Goal: Entertainment & Leisure: Consume media (video, audio)

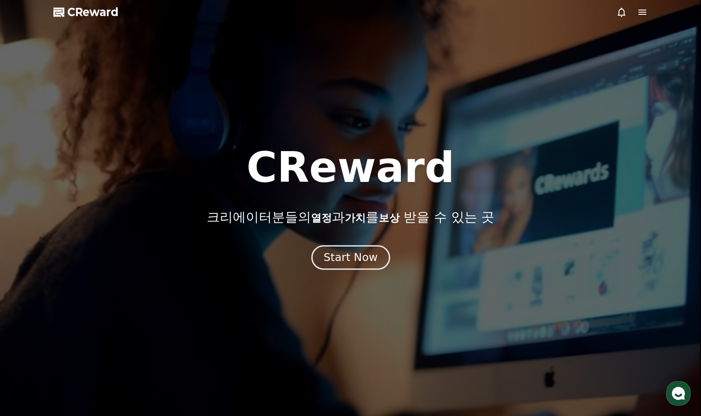
click at [356, 268] on button "Start Now" at bounding box center [350, 257] width 79 height 25
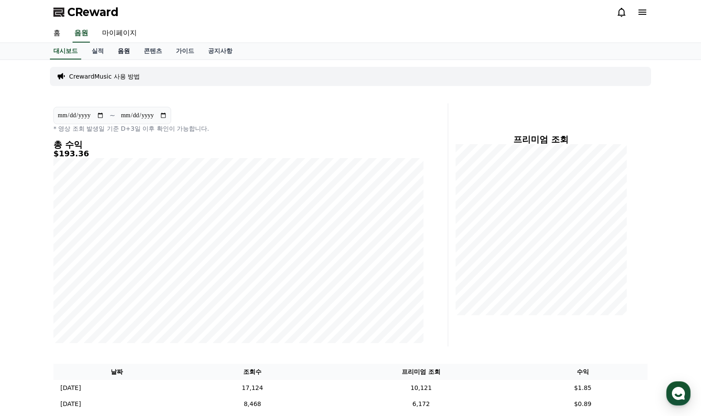
click at [124, 51] on link "음원" at bounding box center [124, 51] width 26 height 17
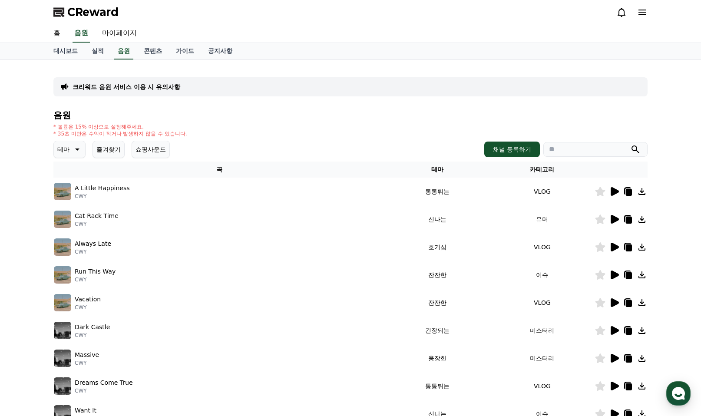
click at [153, 155] on button "쇼핑사운드" at bounding box center [151, 149] width 38 height 17
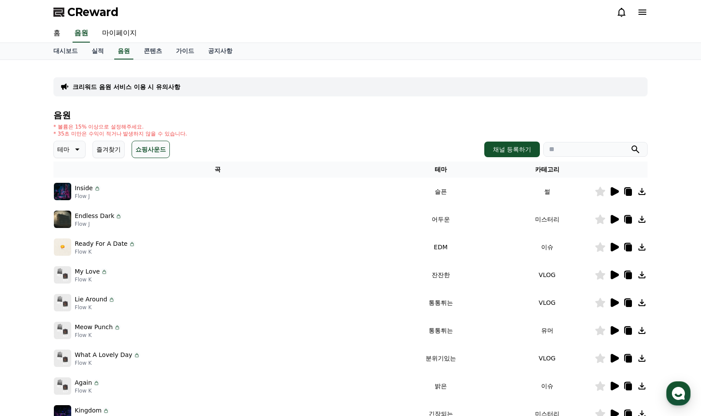
click at [614, 190] on icon at bounding box center [615, 191] width 8 height 9
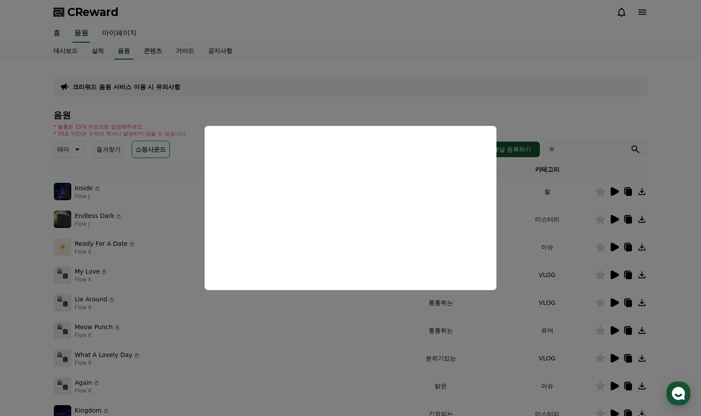
click at [575, 116] on button "close modal" at bounding box center [350, 208] width 701 height 416
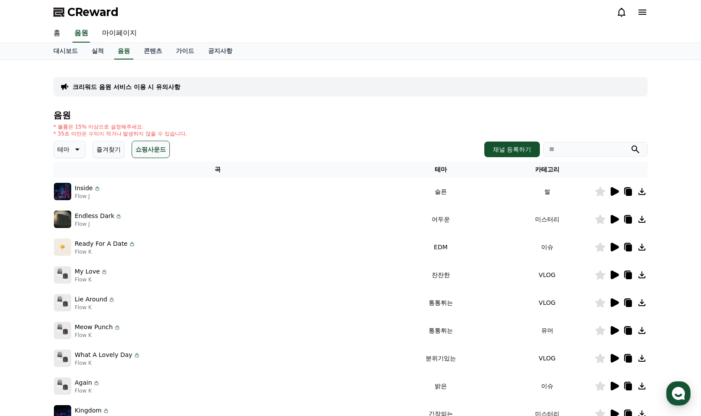
click at [619, 216] on icon at bounding box center [614, 219] width 10 height 10
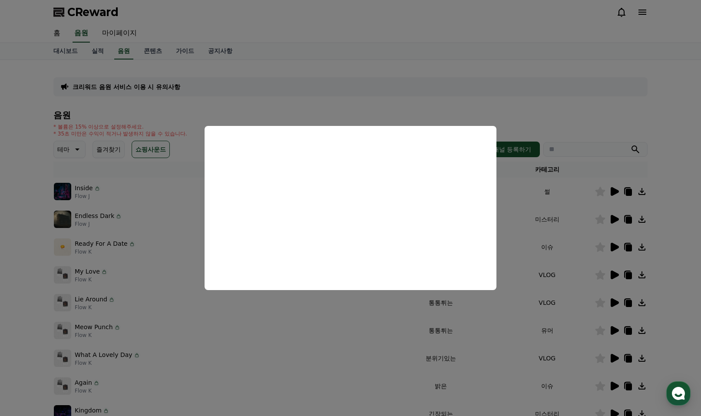
click at [615, 245] on button "close modal" at bounding box center [350, 208] width 701 height 416
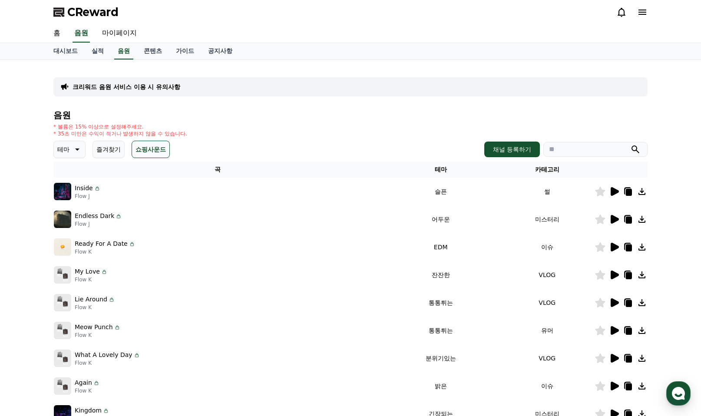
click at [615, 248] on icon at bounding box center [615, 247] width 8 height 9
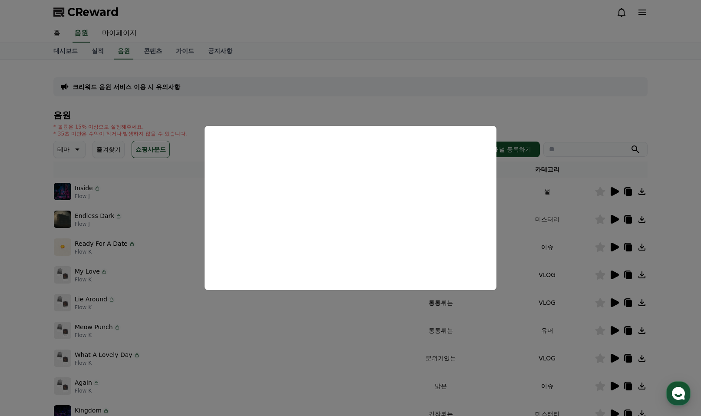
click at [530, 93] on button "close modal" at bounding box center [350, 208] width 701 height 416
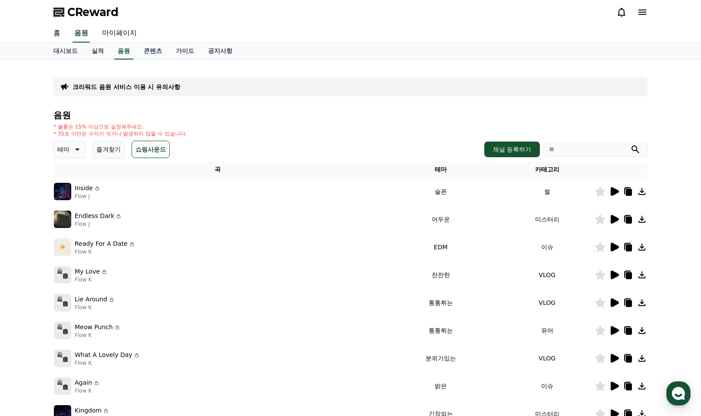
click at [113, 149] on button "즐겨찾기" at bounding box center [109, 149] width 32 height 17
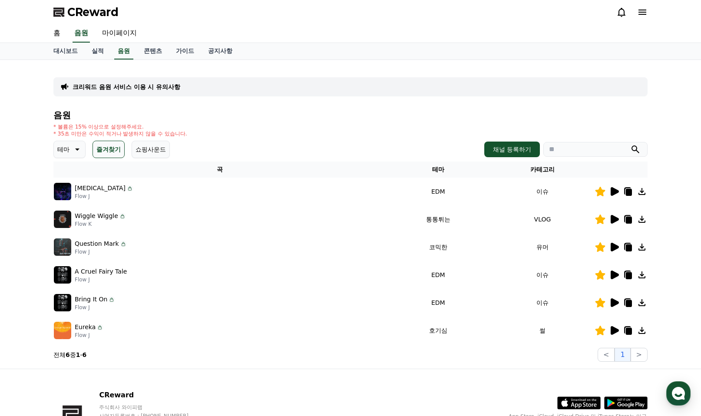
click at [598, 275] on icon at bounding box center [601, 275] width 10 height 10
click at [613, 332] on icon at bounding box center [615, 330] width 8 height 9
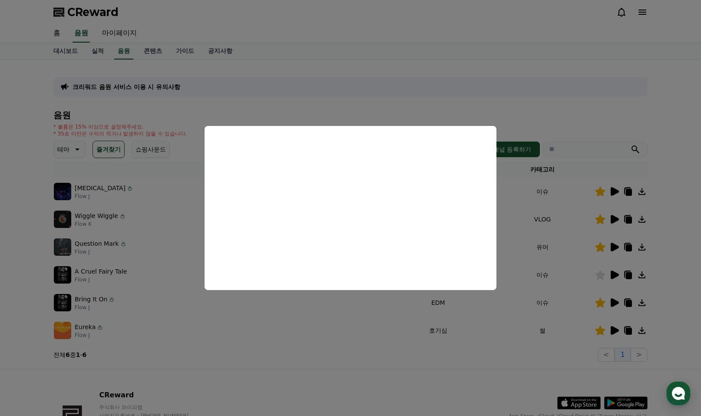
click at [260, 377] on button "close modal" at bounding box center [350, 208] width 701 height 416
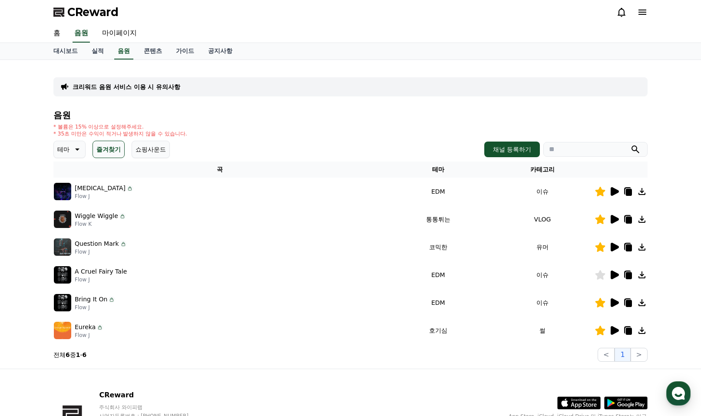
click at [73, 150] on icon at bounding box center [76, 149] width 10 height 10
click at [66, 214] on button "호기심" at bounding box center [67, 217] width 25 height 19
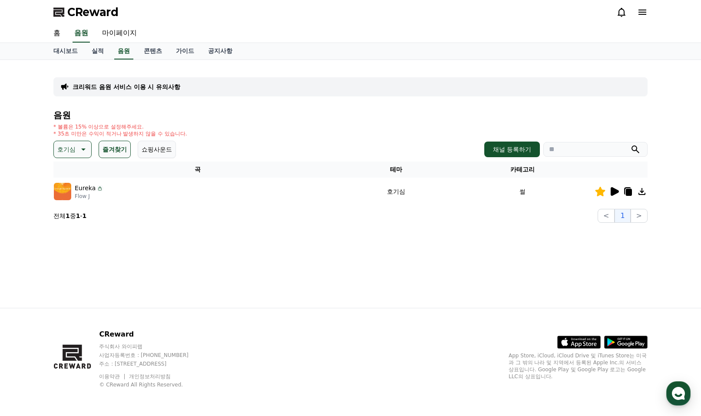
click at [106, 154] on button "즐겨찾기" at bounding box center [115, 149] width 32 height 17
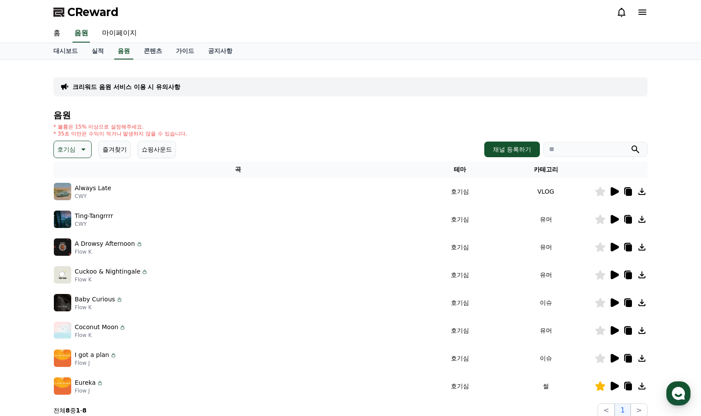
click at [169, 150] on button "쇼핑사운드" at bounding box center [157, 149] width 38 height 17
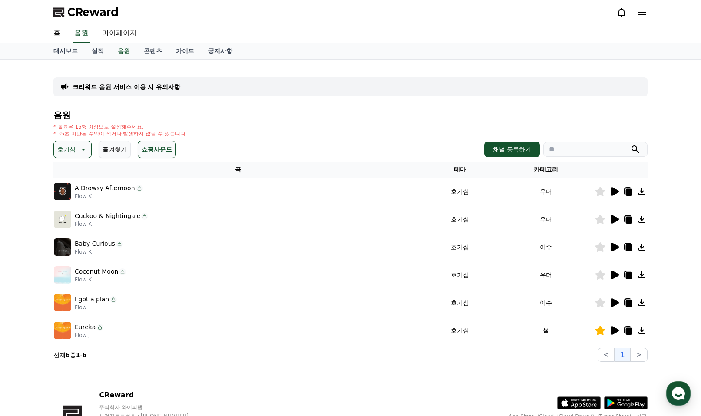
click at [614, 189] on icon at bounding box center [615, 191] width 8 height 9
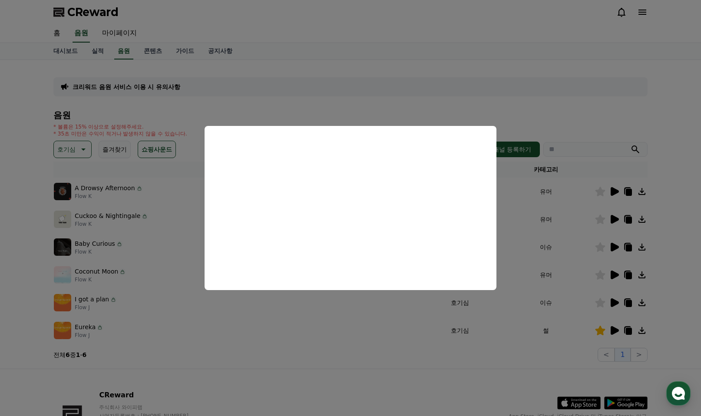
click at [602, 191] on button "close modal" at bounding box center [350, 208] width 701 height 416
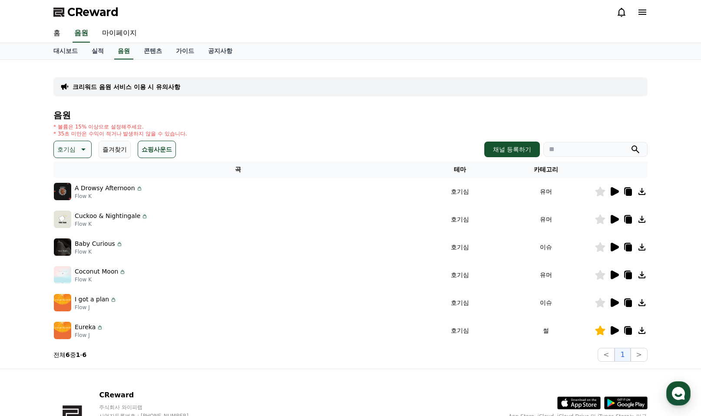
click at [600, 186] on td at bounding box center [621, 192] width 53 height 28
click at [601, 196] on icon at bounding box center [600, 192] width 10 height 10
click at [614, 219] on icon at bounding box center [615, 219] width 8 height 9
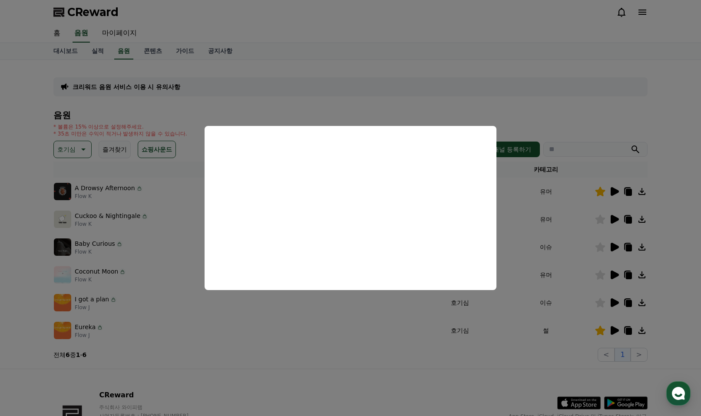
click at [507, 113] on button "close modal" at bounding box center [350, 208] width 701 height 416
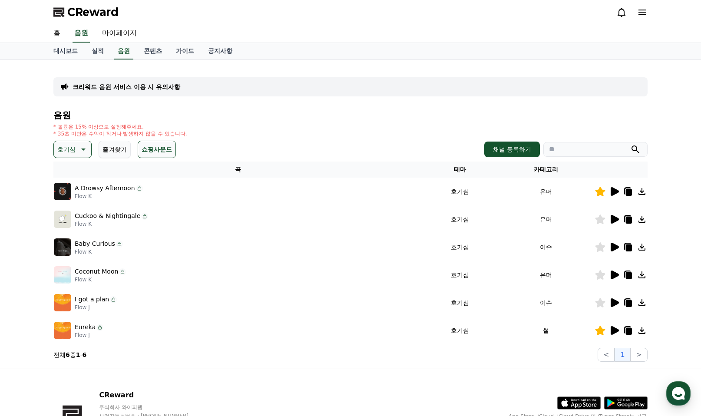
click at [614, 247] on icon at bounding box center [615, 247] width 8 height 9
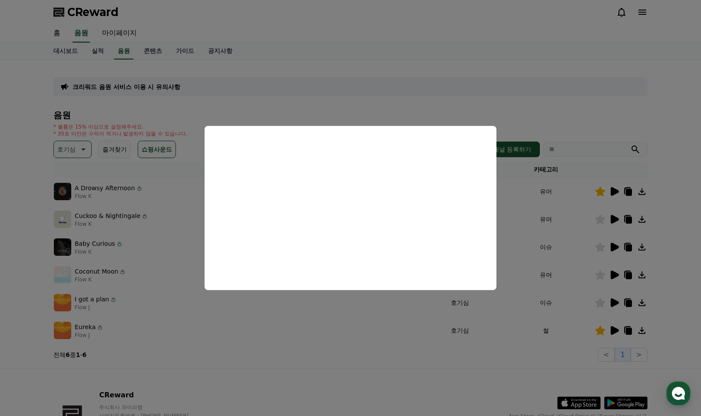
drag, startPoint x: 23, startPoint y: 292, endPoint x: 48, endPoint y: 291, distance: 25.3
click at [23, 292] on button "close modal" at bounding box center [350, 208] width 701 height 416
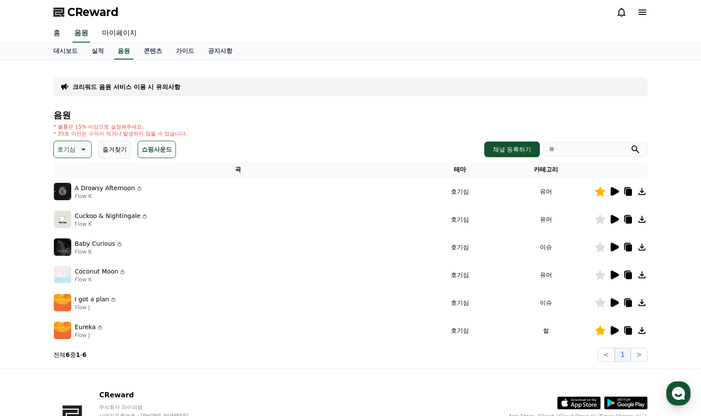
click at [611, 277] on icon at bounding box center [615, 275] width 8 height 9
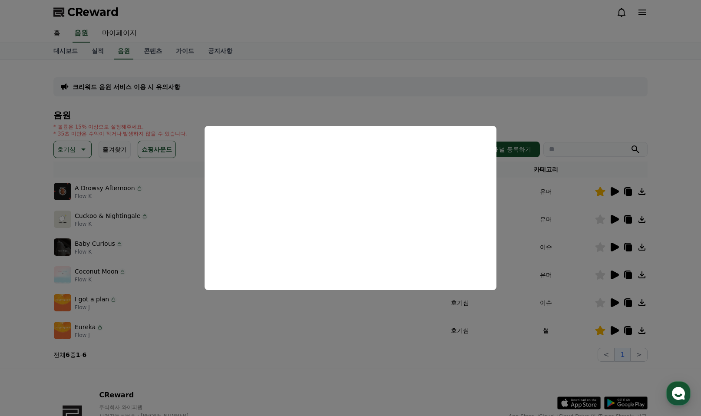
click at [278, 379] on button "close modal" at bounding box center [350, 208] width 701 height 416
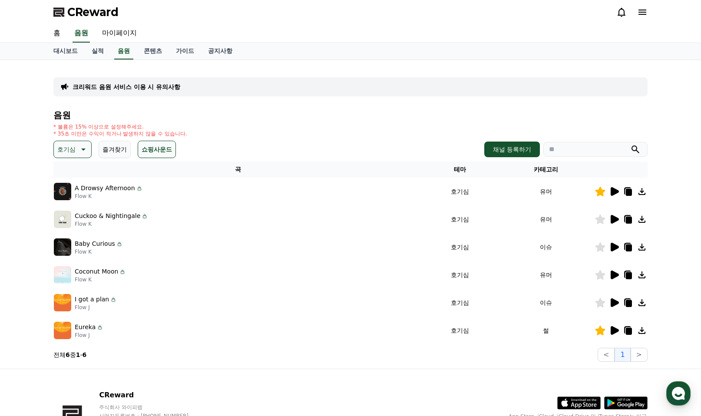
click at [603, 247] on icon at bounding box center [601, 247] width 10 height 10
click at [612, 249] on icon at bounding box center [615, 247] width 8 height 9
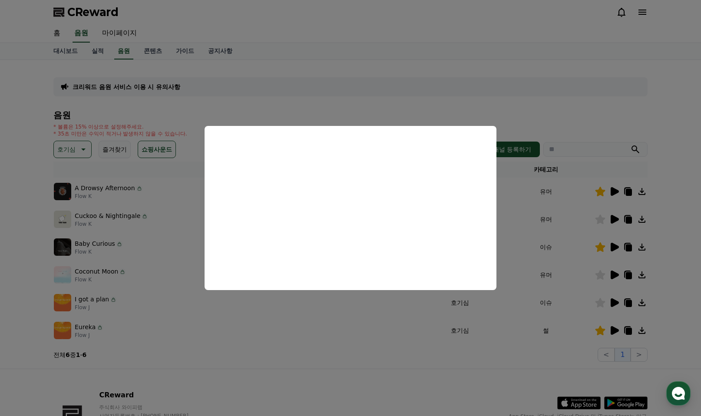
click at [549, 117] on button "close modal" at bounding box center [350, 208] width 701 height 416
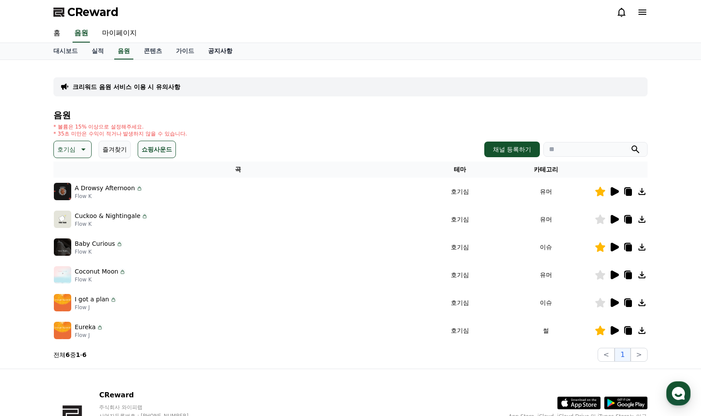
click at [224, 51] on link "공지사항" at bounding box center [220, 51] width 38 height 17
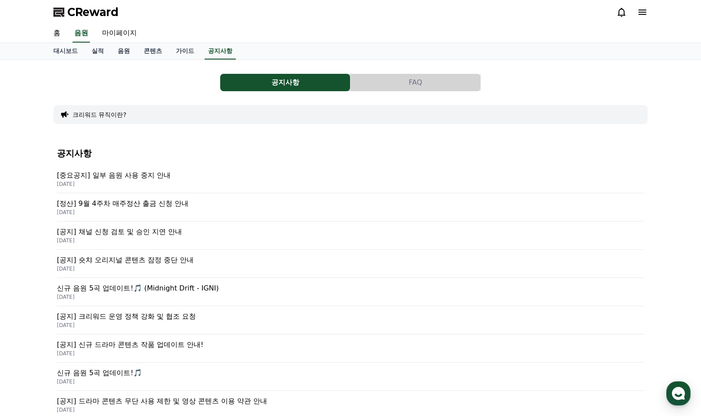
click at [148, 180] on p "[중요공지] 일부 음원 사용 중지 안내" at bounding box center [350, 175] width 587 height 10
click at [127, 49] on link "음원" at bounding box center [124, 51] width 26 height 17
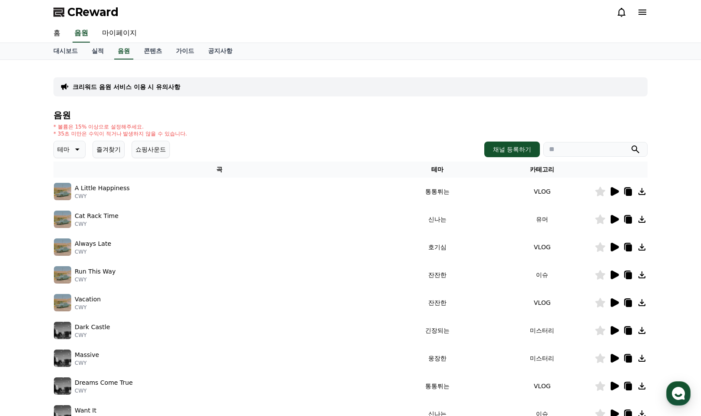
click at [110, 151] on button "즐겨찾기" at bounding box center [109, 149] width 32 height 17
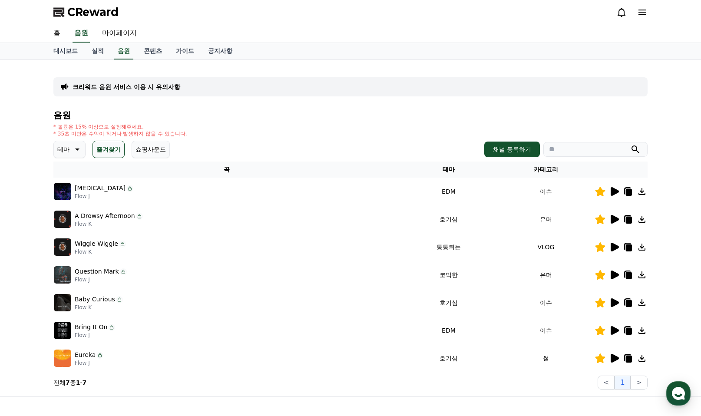
click at [629, 302] on icon at bounding box center [629, 303] width 6 height 7
click at [283, 123] on div "음원 * 볼륨은 15% 이상으로 설정해주세요. * 35초 미만은 수익이 적거나 발생하지 않을 수 있습니다. 테마 즐겨찾기 쇼핑사운드 채널 등록…" at bounding box center [350, 249] width 594 height 279
